Goal: Task Accomplishment & Management: Complete application form

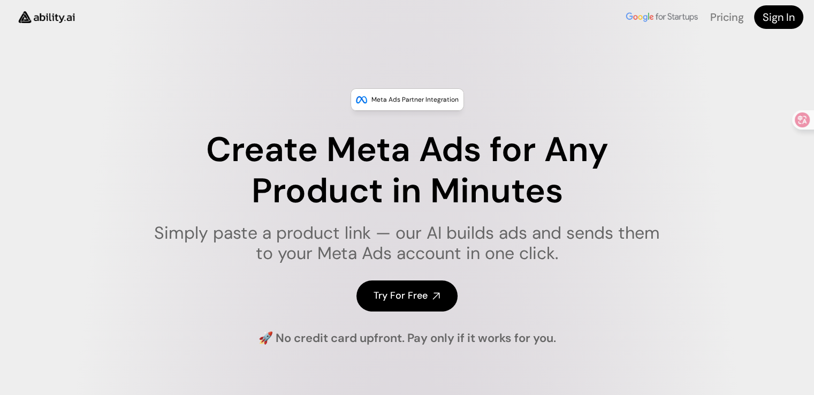
click at [423, 292] on h4 "Try For Free" at bounding box center [401, 295] width 54 height 13
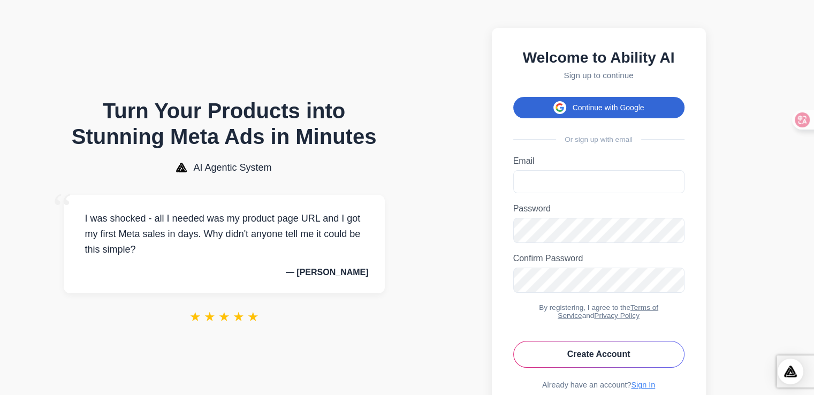
click at [618, 111] on button "Continue with Google" at bounding box center [598, 107] width 171 height 21
